Goal: Task Accomplishment & Management: Complete application form

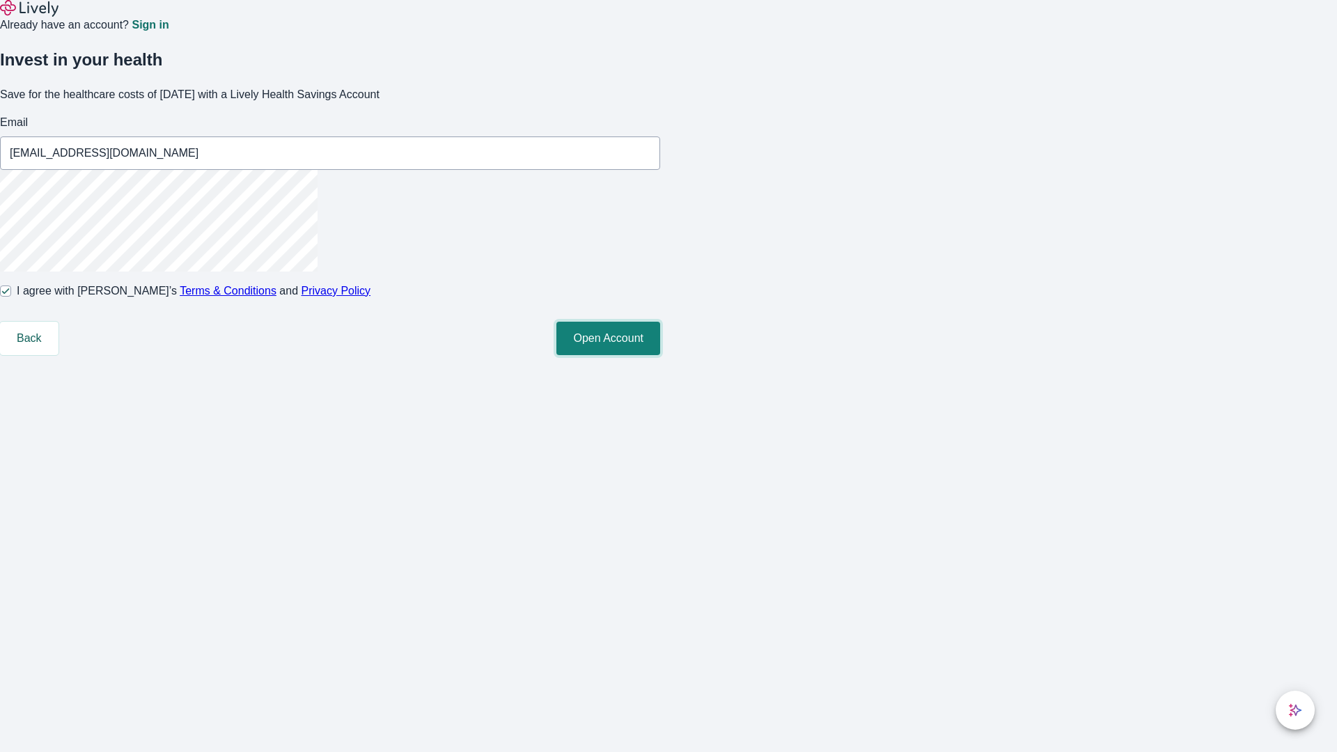
click at [660, 355] on button "Open Account" at bounding box center [608, 338] width 104 height 33
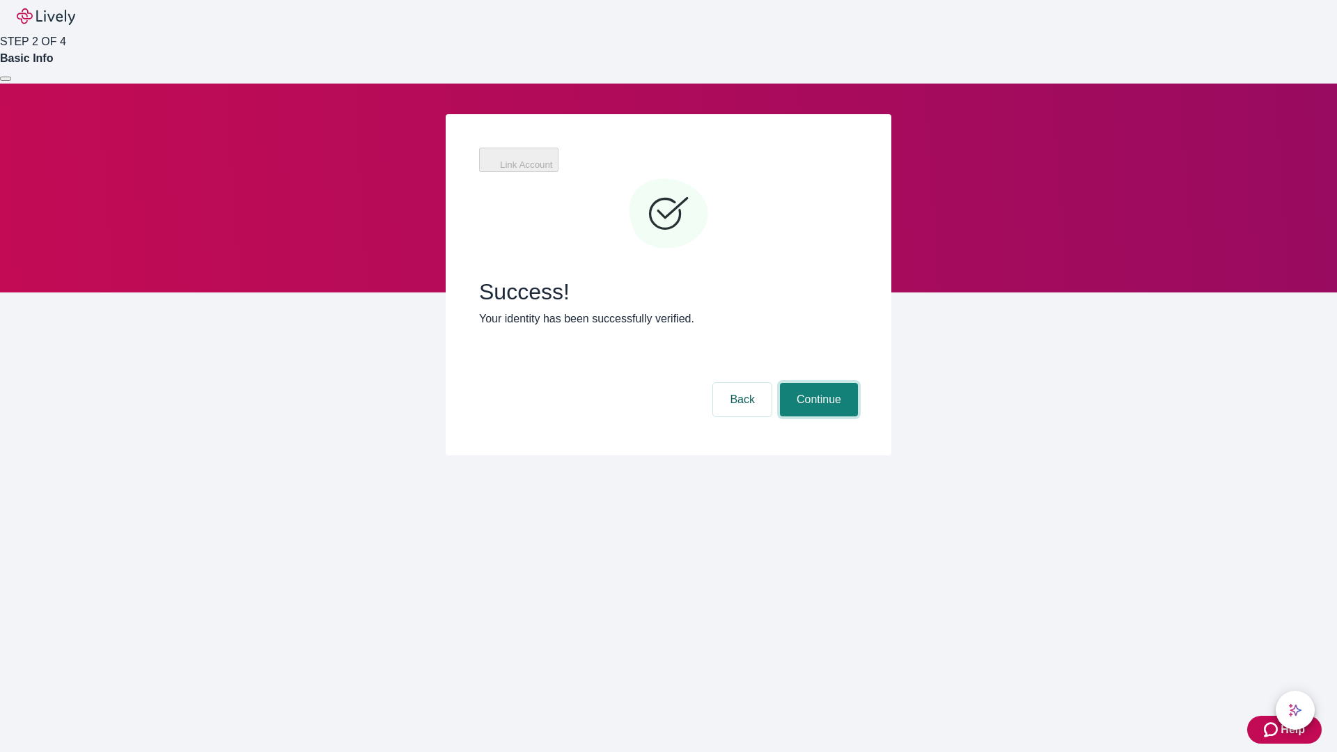
click at [817, 383] on button "Continue" at bounding box center [819, 399] width 78 height 33
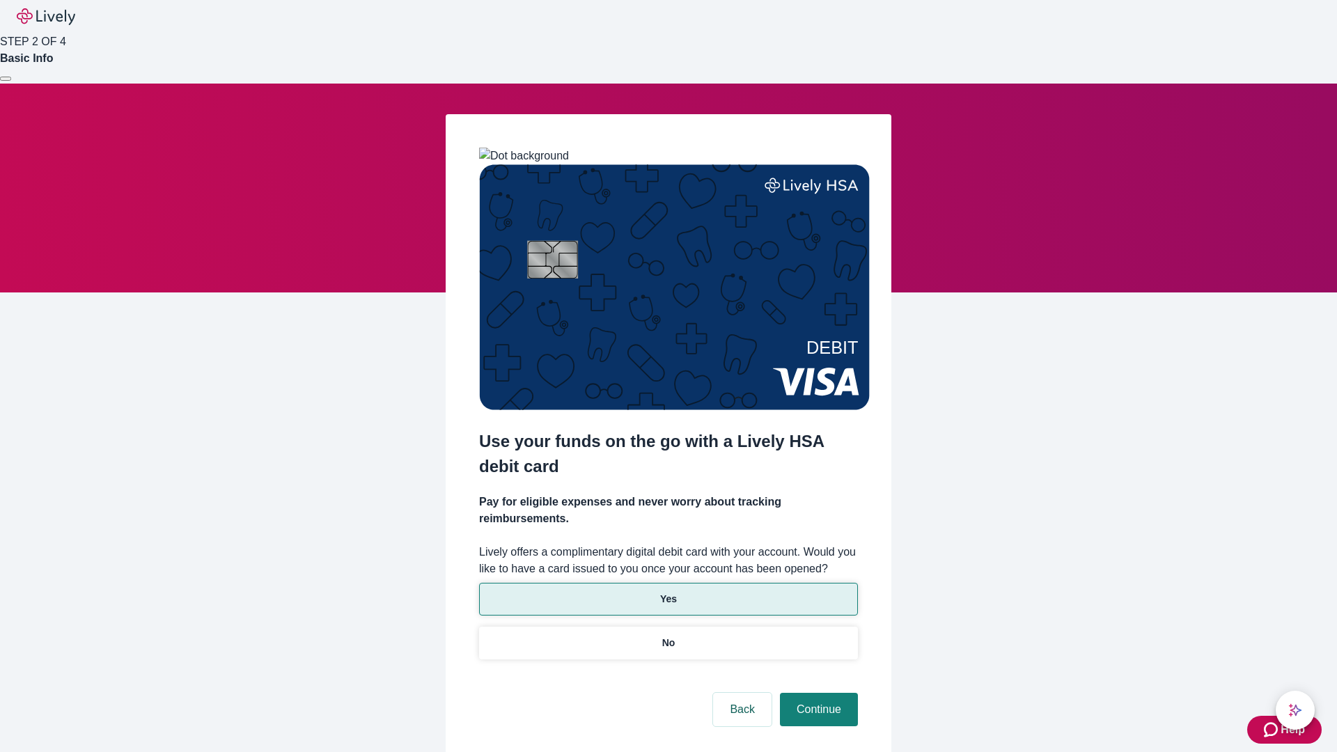
click at [668, 592] on p "Yes" at bounding box center [668, 599] width 17 height 15
click at [817, 693] on button "Continue" at bounding box center [819, 709] width 78 height 33
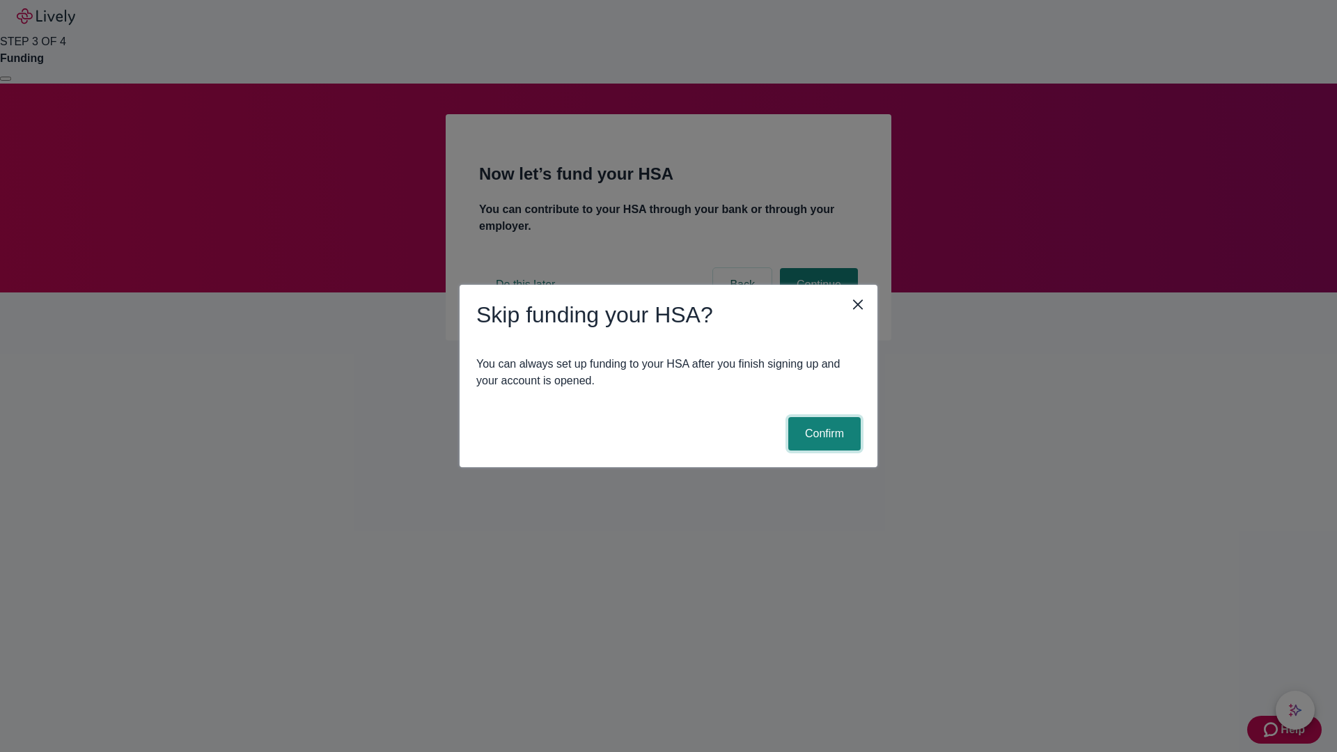
click at [822, 434] on button "Confirm" at bounding box center [824, 433] width 72 height 33
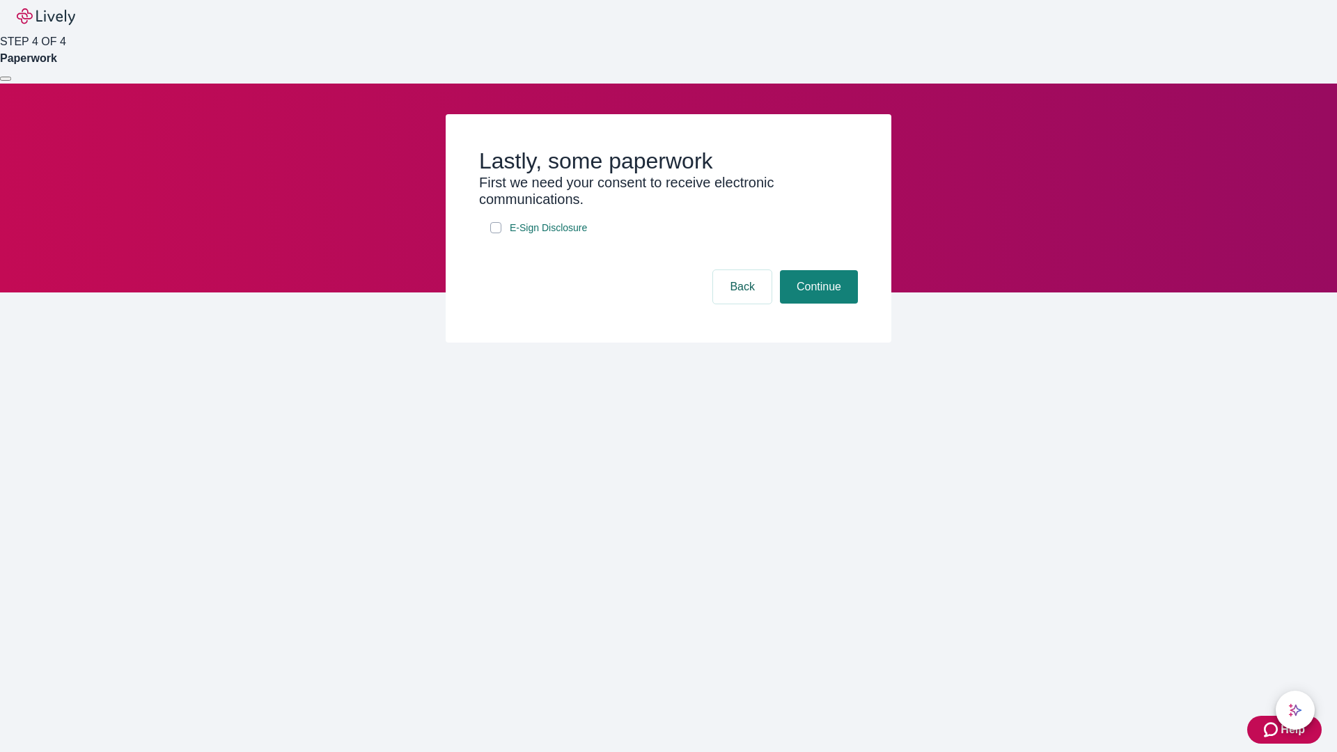
click at [496, 233] on input "E-Sign Disclosure" at bounding box center [495, 227] width 11 height 11
checkbox input "true"
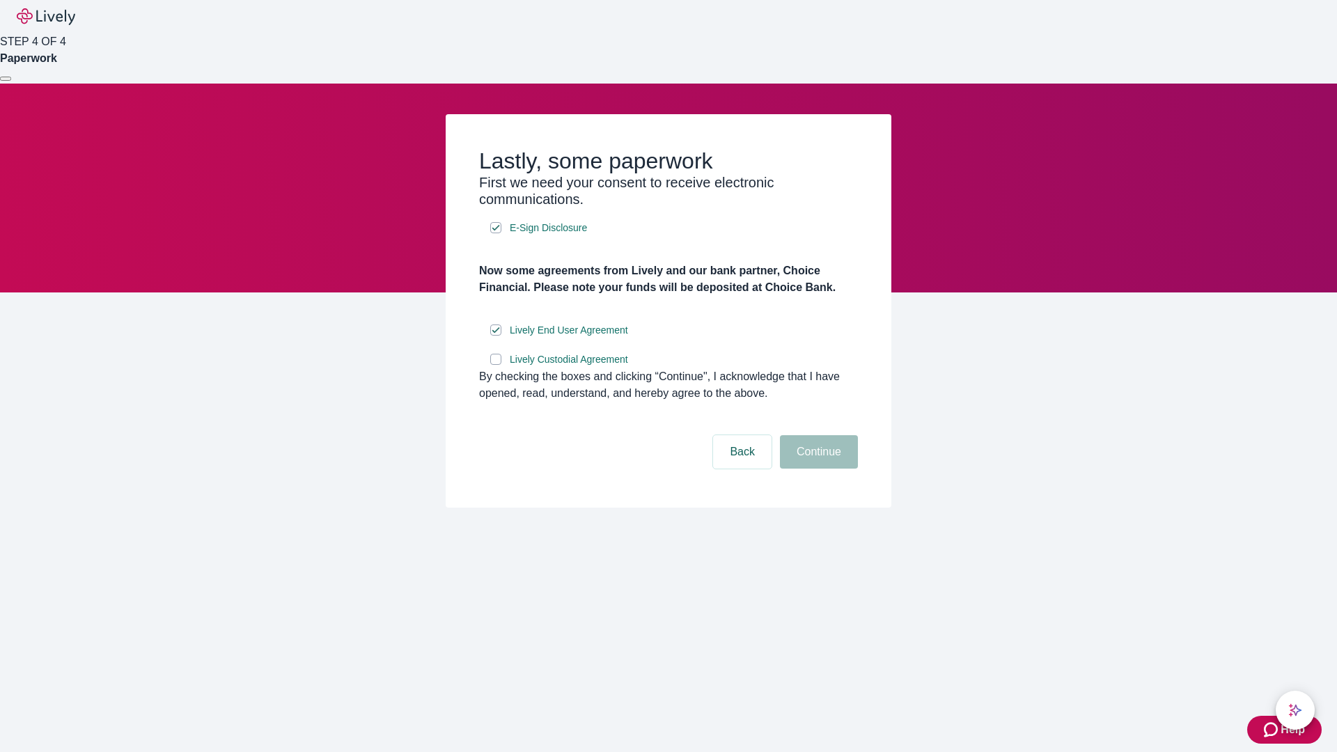
click at [496, 365] on input "Lively Custodial Agreement" at bounding box center [495, 359] width 11 height 11
checkbox input "true"
click at [817, 469] on button "Continue" at bounding box center [819, 451] width 78 height 33
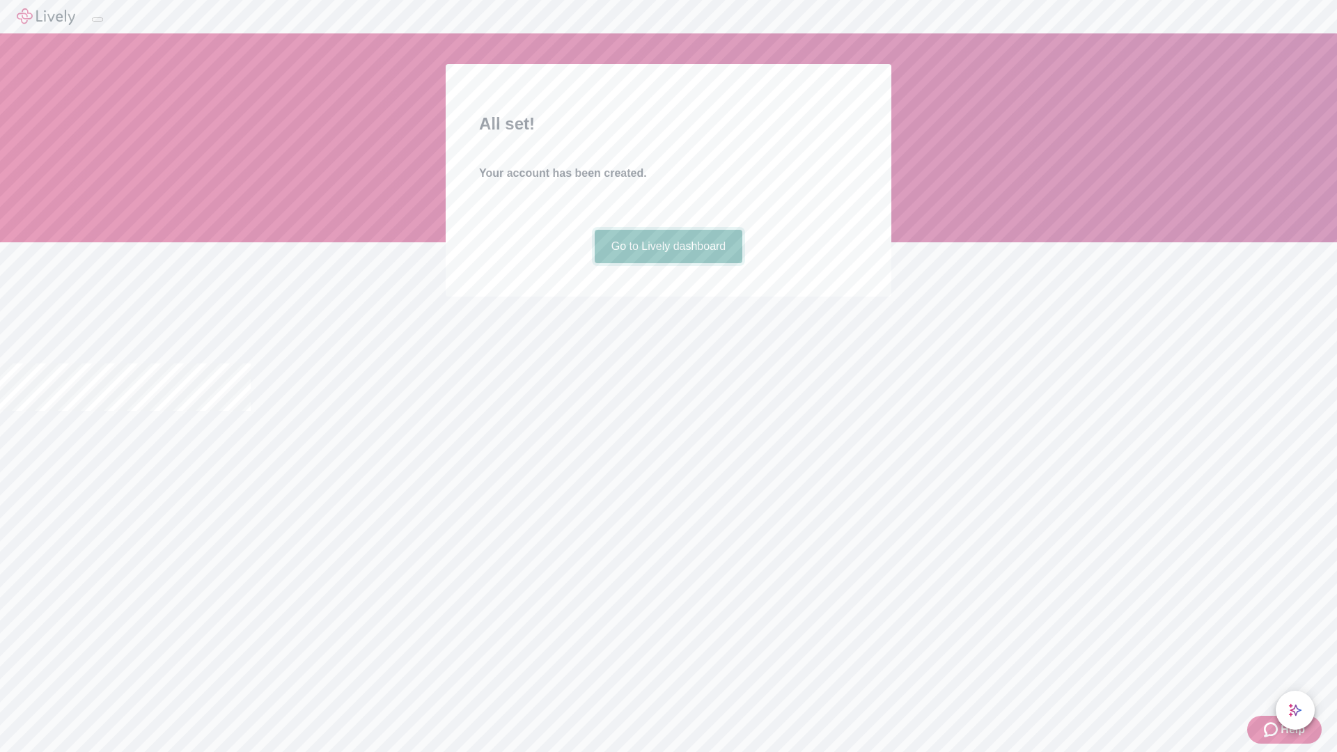
click at [668, 263] on link "Go to Lively dashboard" at bounding box center [669, 246] width 148 height 33
